Goal: Navigation & Orientation: Find specific page/section

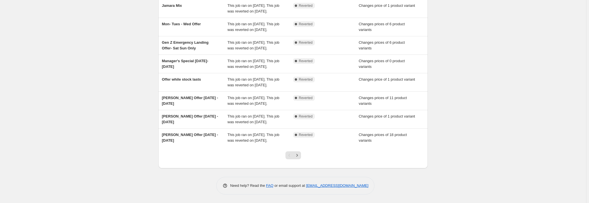
scroll to position [145, 0]
click at [297, 156] on icon "Next" at bounding box center [297, 155] width 6 height 6
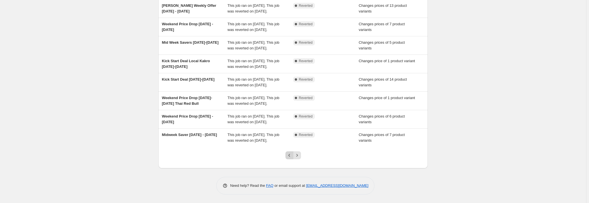
click at [292, 154] on icon "Previous" at bounding box center [289, 155] width 6 height 6
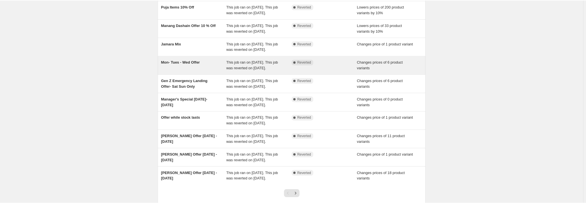
scroll to position [77, 0]
